Goal: Information Seeking & Learning: Learn about a topic

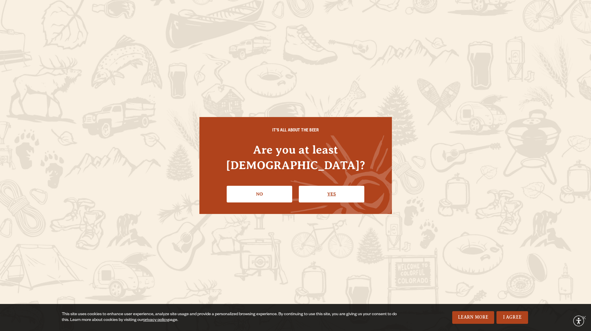
click at [344, 190] on link "Yes" at bounding box center [332, 194] width 66 height 17
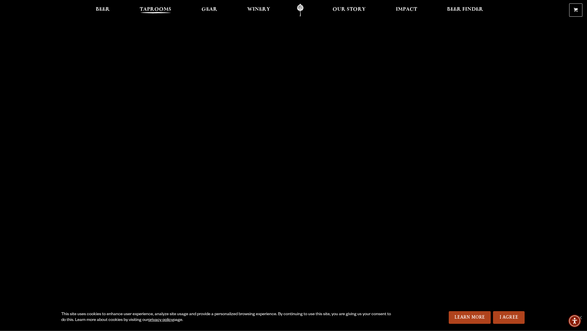
click at [151, 10] on span "Taprooms" at bounding box center [156, 9] width 32 height 5
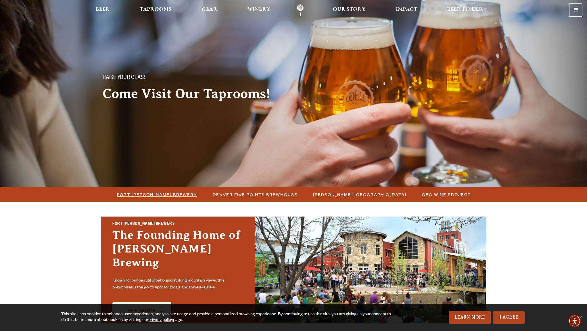
click at [158, 194] on span "Fort [PERSON_NAME] Brewery" at bounding box center [157, 194] width 80 height 8
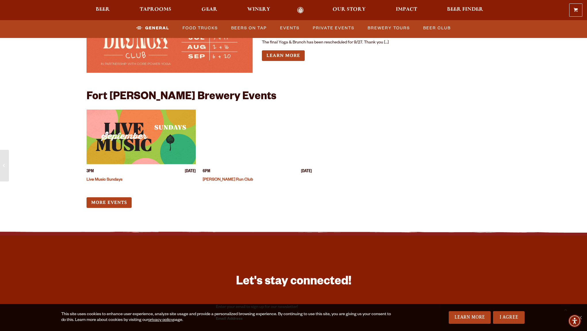
scroll to position [2243, 0]
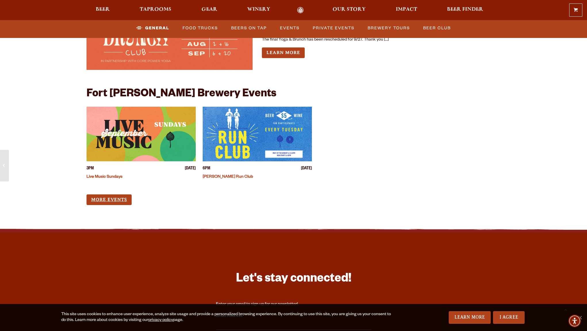
click at [98, 194] on link "More Events" at bounding box center [109, 199] width 45 height 11
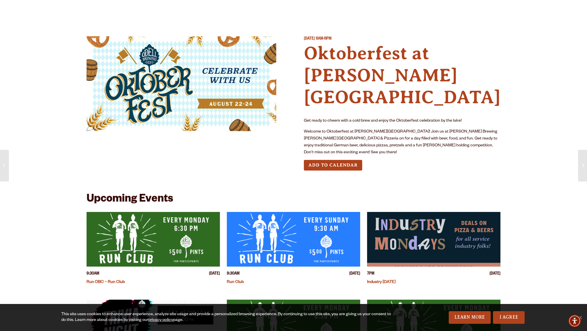
click at [344, 118] on div "Get ready to cheers with a cold brew and enjoy the Oktoberfest celebration by t…" at bounding box center [402, 137] width 197 height 39
click at [333, 160] on button "Add to Calendar" at bounding box center [333, 165] width 58 height 11
click at [221, 92] on img at bounding box center [182, 83] width 190 height 95
click at [327, 53] on h4 "Oktoberfest at Sloan’s Lake" at bounding box center [402, 75] width 197 height 66
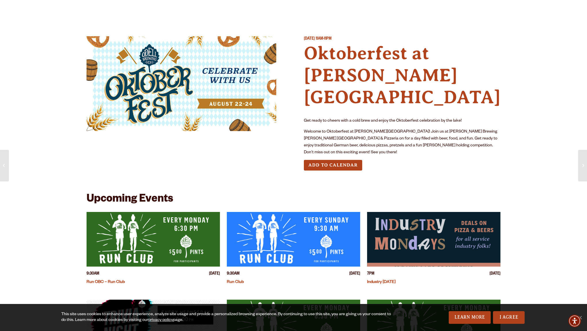
click at [339, 129] on p "Welcome to Oktoberfest at Sloan's Lake! Join us at Odell Brewing Sloan's Lake B…" at bounding box center [402, 143] width 197 height 28
click at [417, 118] on div "Get ready to cheers with a cold brew and enjoy the Oktoberfest celebration by t…" at bounding box center [402, 137] width 197 height 39
click at [413, 128] on div "Saturday August 23, 2025 11AM-11PM Oktoberfest at Sloan’s Lake Get ready to che…" at bounding box center [402, 107] width 197 height 143
drag, startPoint x: 401, startPoint y: 110, endPoint x: 489, endPoint y: 104, distance: 88.7
click at [489, 118] on div "Get ready to cheers with a cold brew and enjoy the Oktoberfest celebration by t…" at bounding box center [402, 137] width 197 height 39
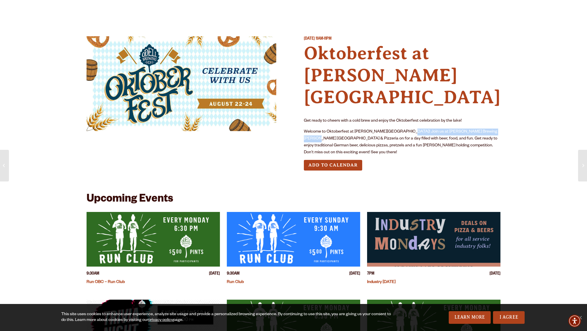
copy p "Odell Brewing Sloan's Lake Brewhouse & Pizzeria"
click at [426, 160] on div "Add to Calendar" at bounding box center [402, 165] width 197 height 11
